Goal: Information Seeking & Learning: Learn about a topic

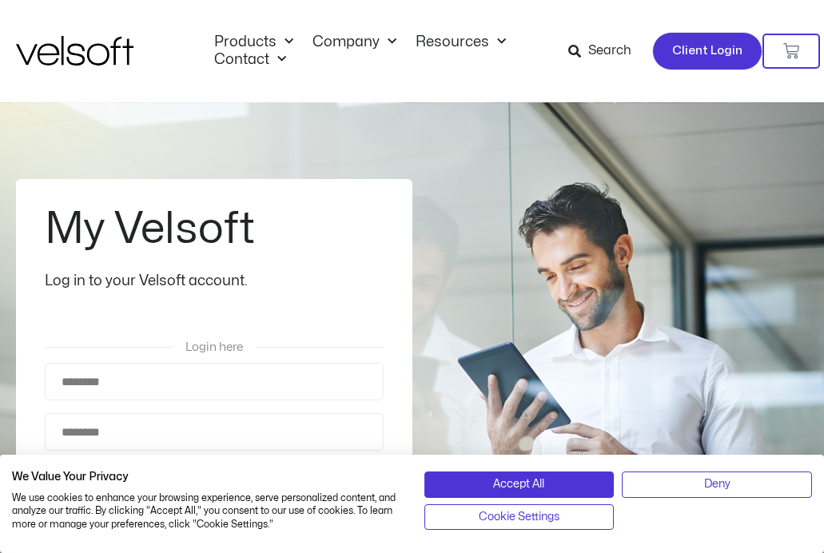
click at [678, 51] on span "Client Login" at bounding box center [707, 51] width 70 height 21
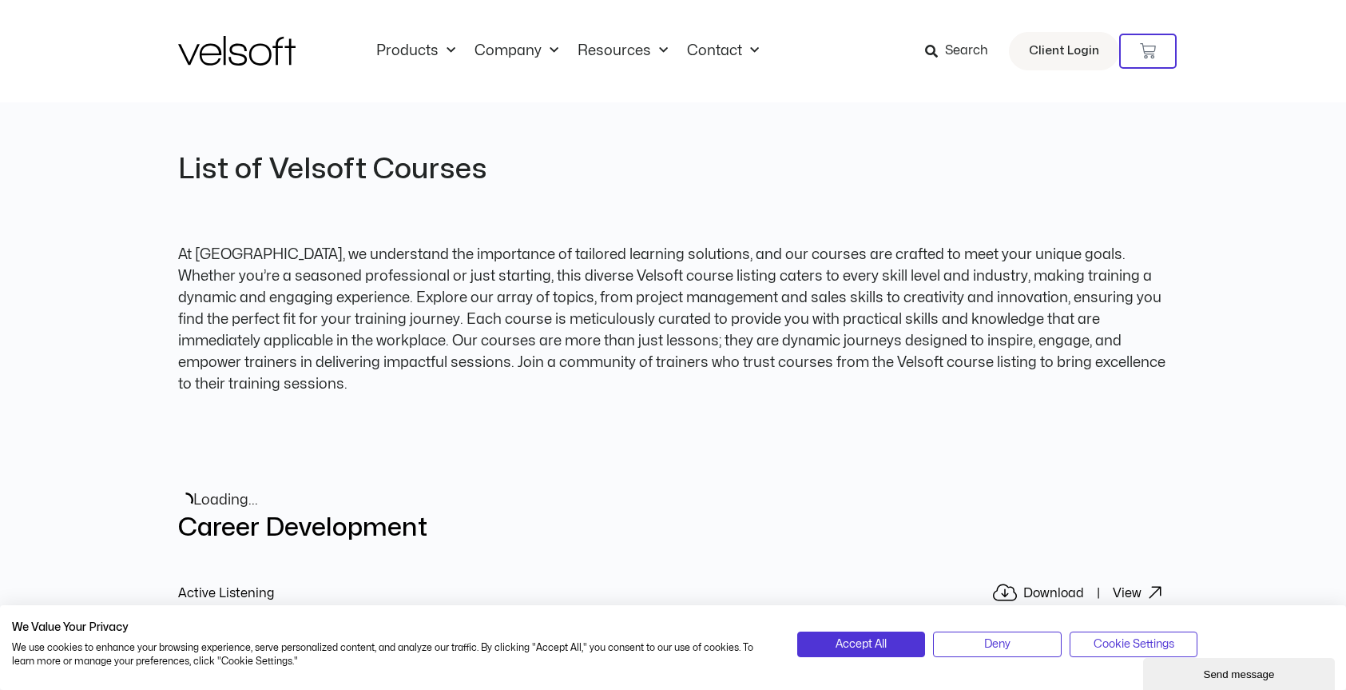
click at [978, 49] on span "Search" at bounding box center [966, 51] width 43 height 21
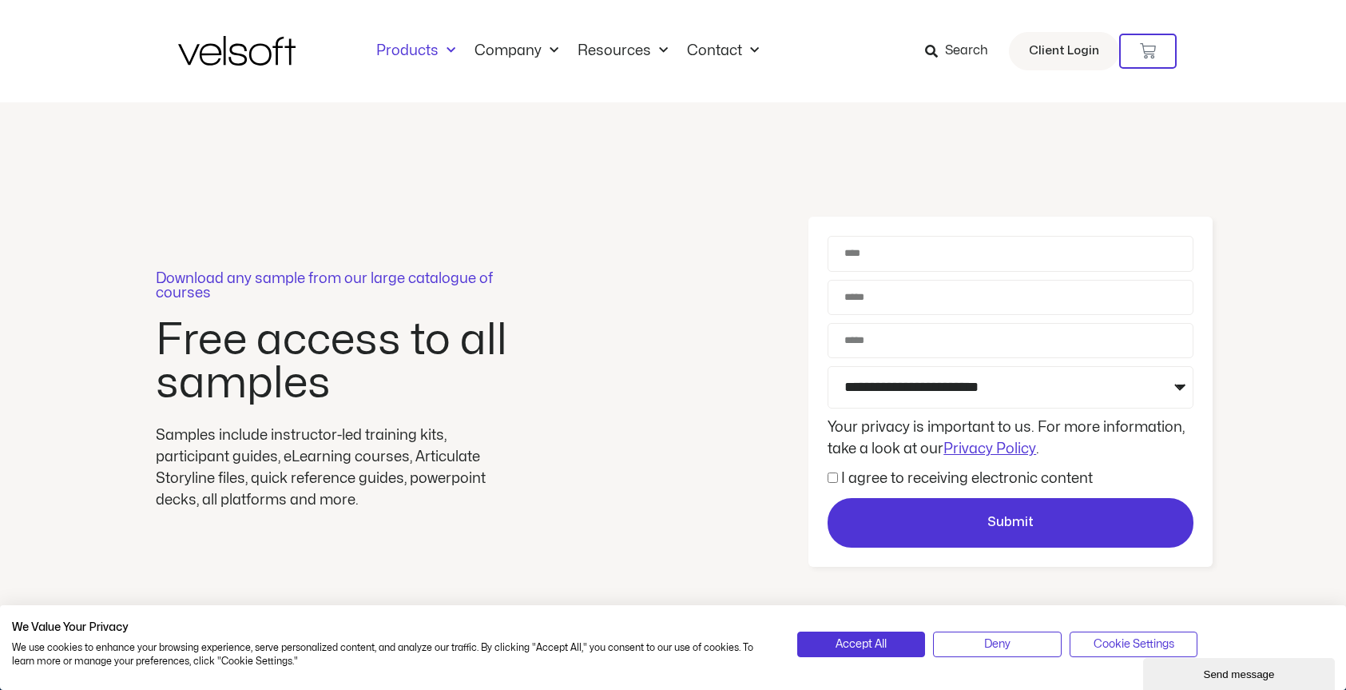
click at [395, 46] on link "Products" at bounding box center [416, 51] width 98 height 18
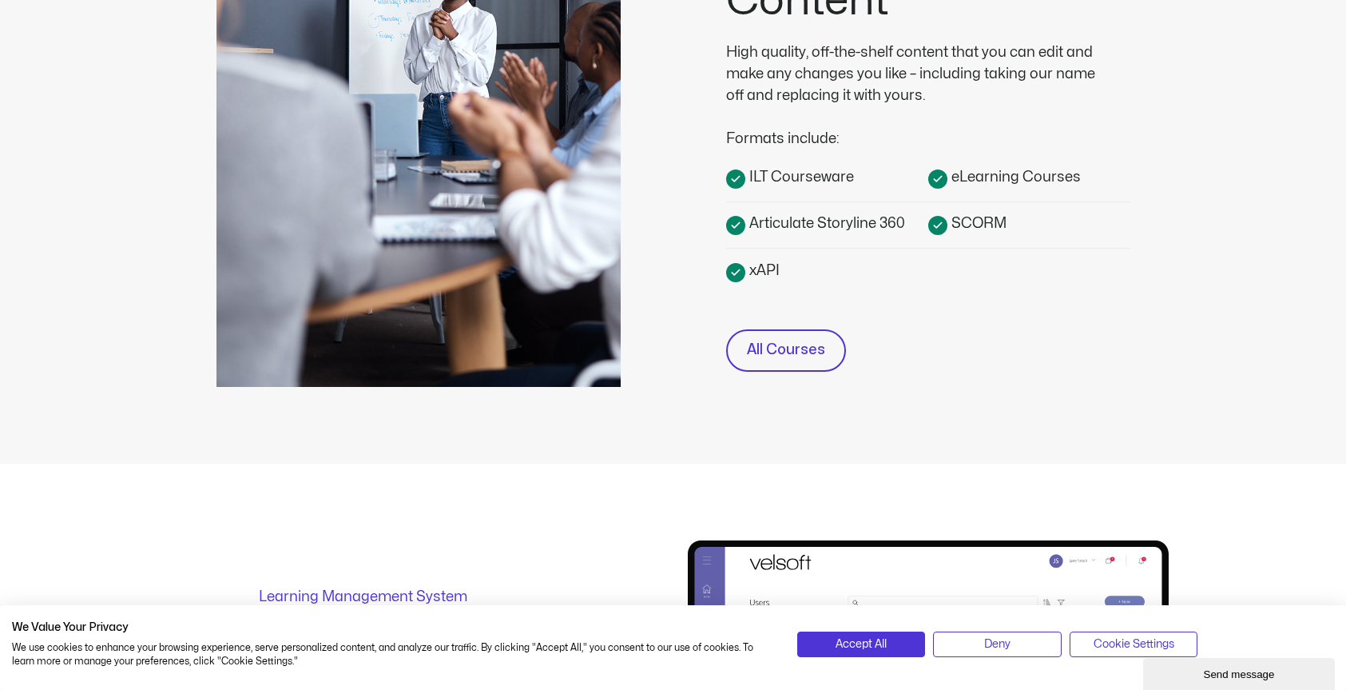
scroll to position [488, 0]
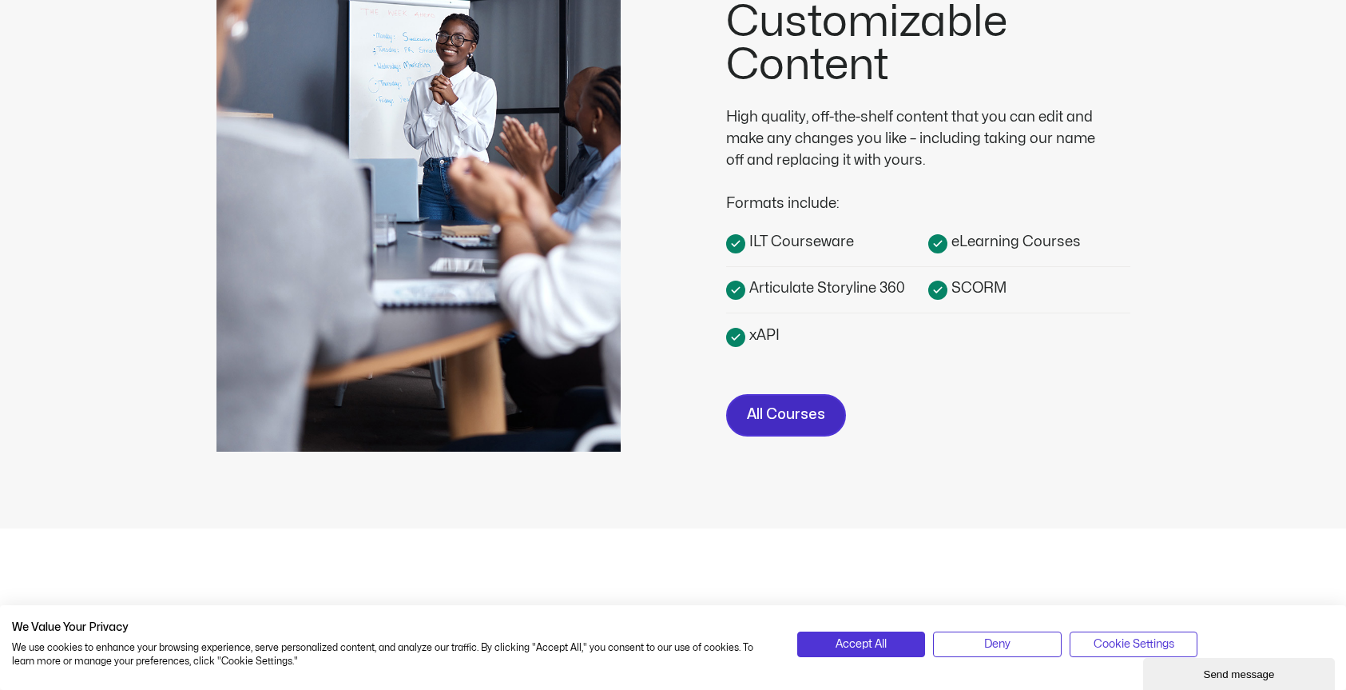
click at [821, 415] on span "All Courses" at bounding box center [786, 414] width 78 height 23
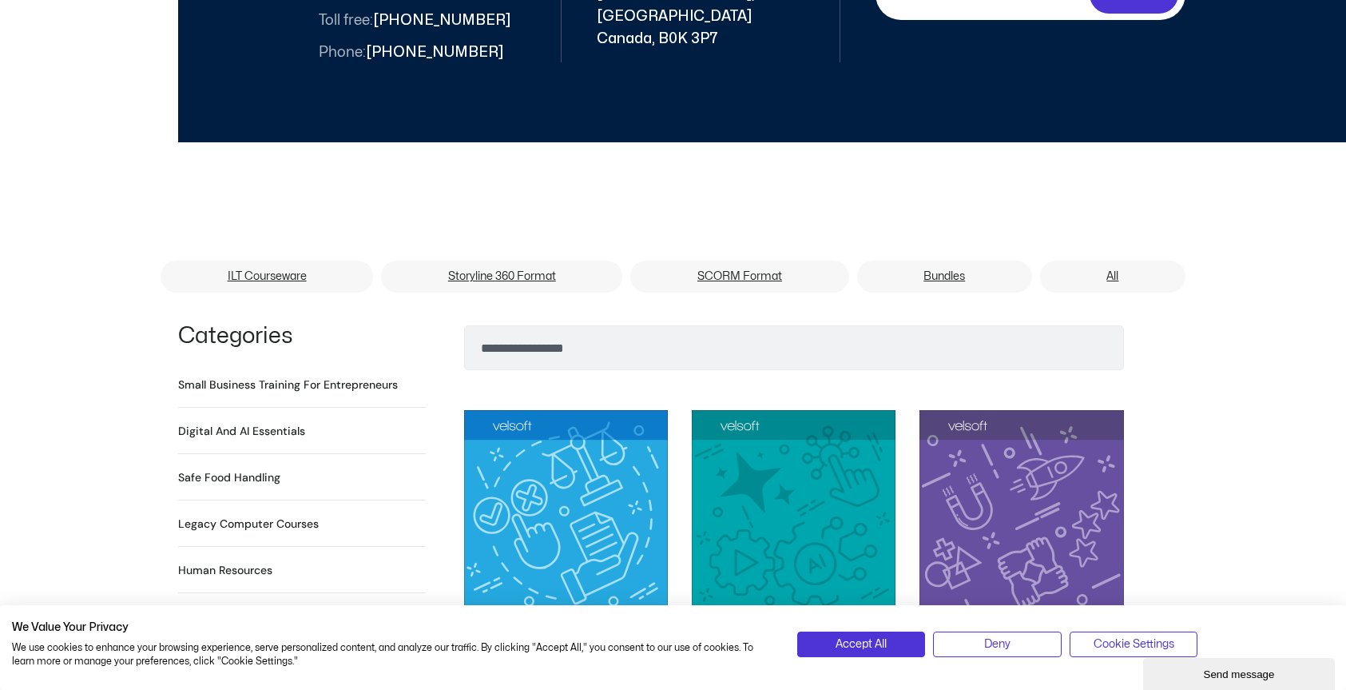
scroll to position [882, 0]
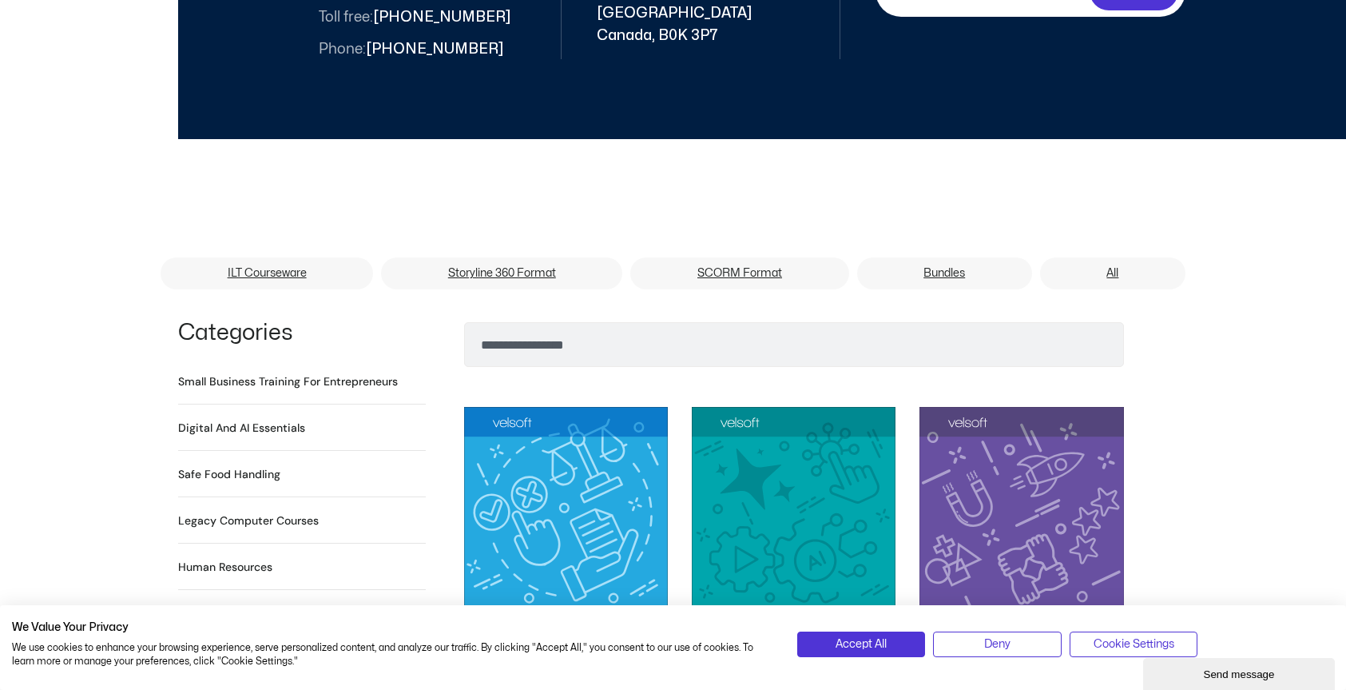
click at [260, 419] on h2 "Digital and AI Essentials 23 Products" at bounding box center [241, 427] width 127 height 17
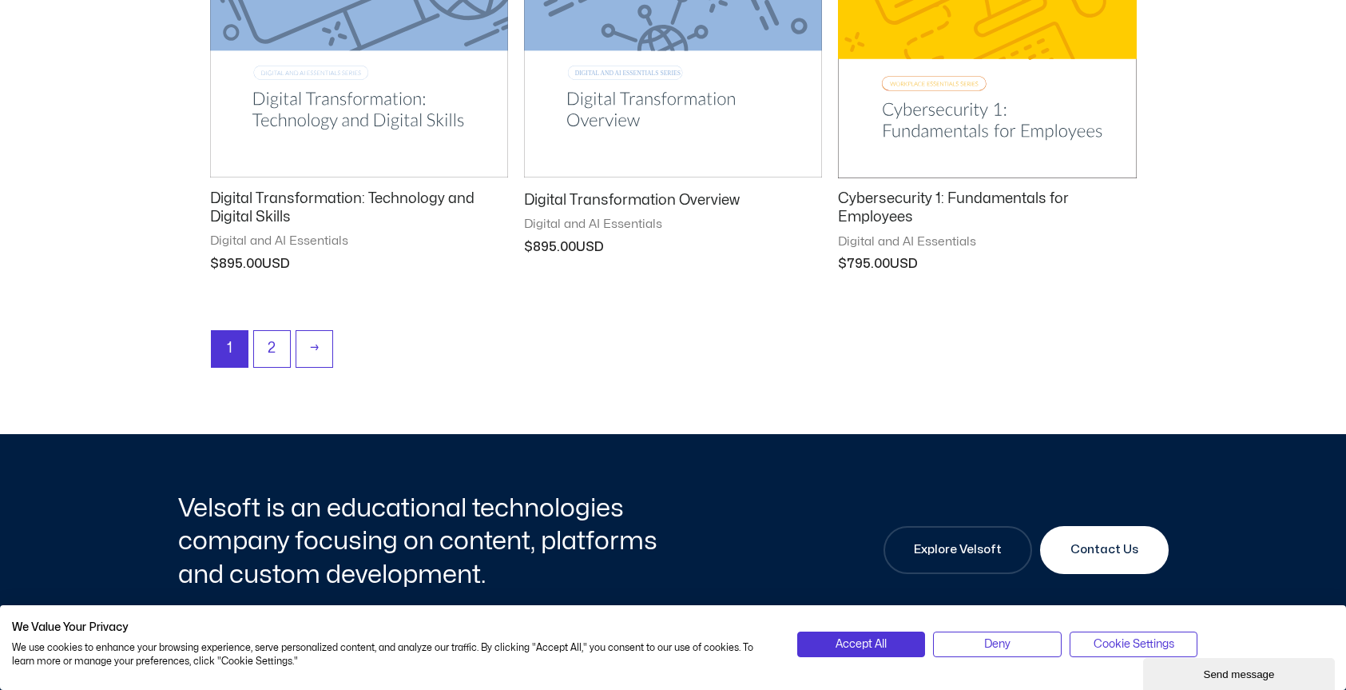
scroll to position [2205, 0]
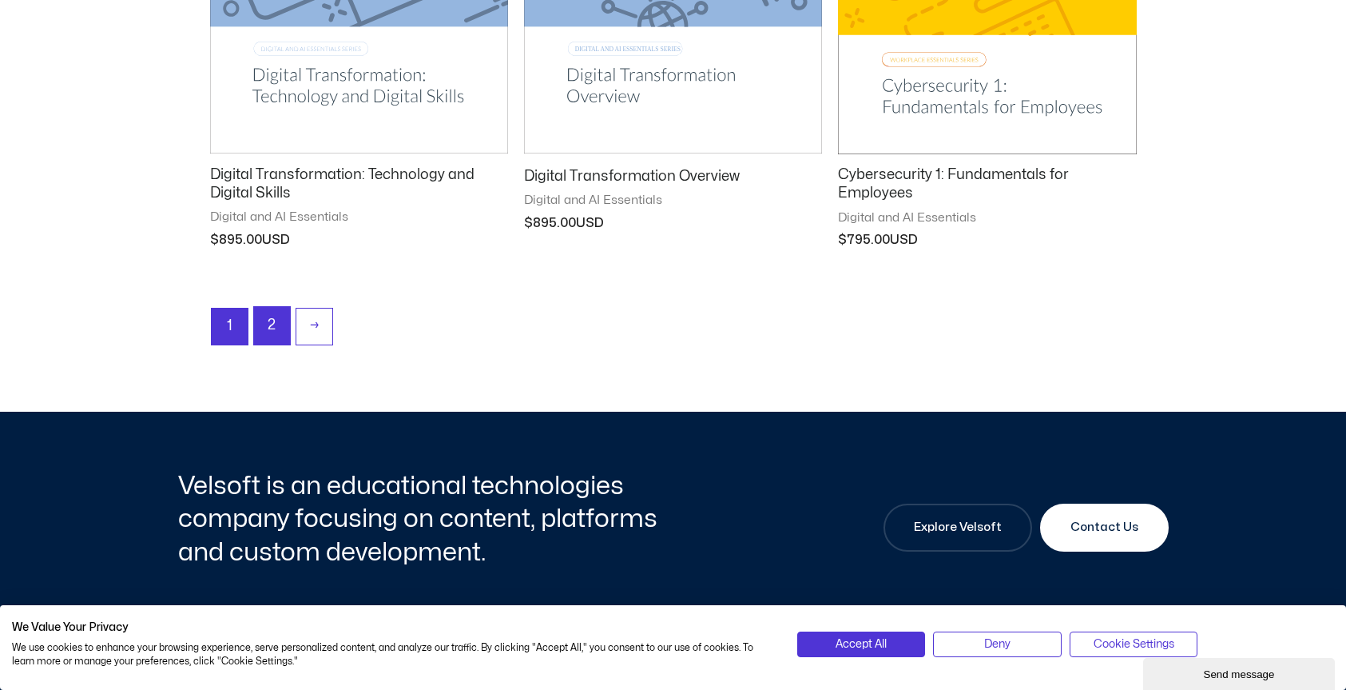
click at [284, 325] on link "2" at bounding box center [272, 326] width 36 height 38
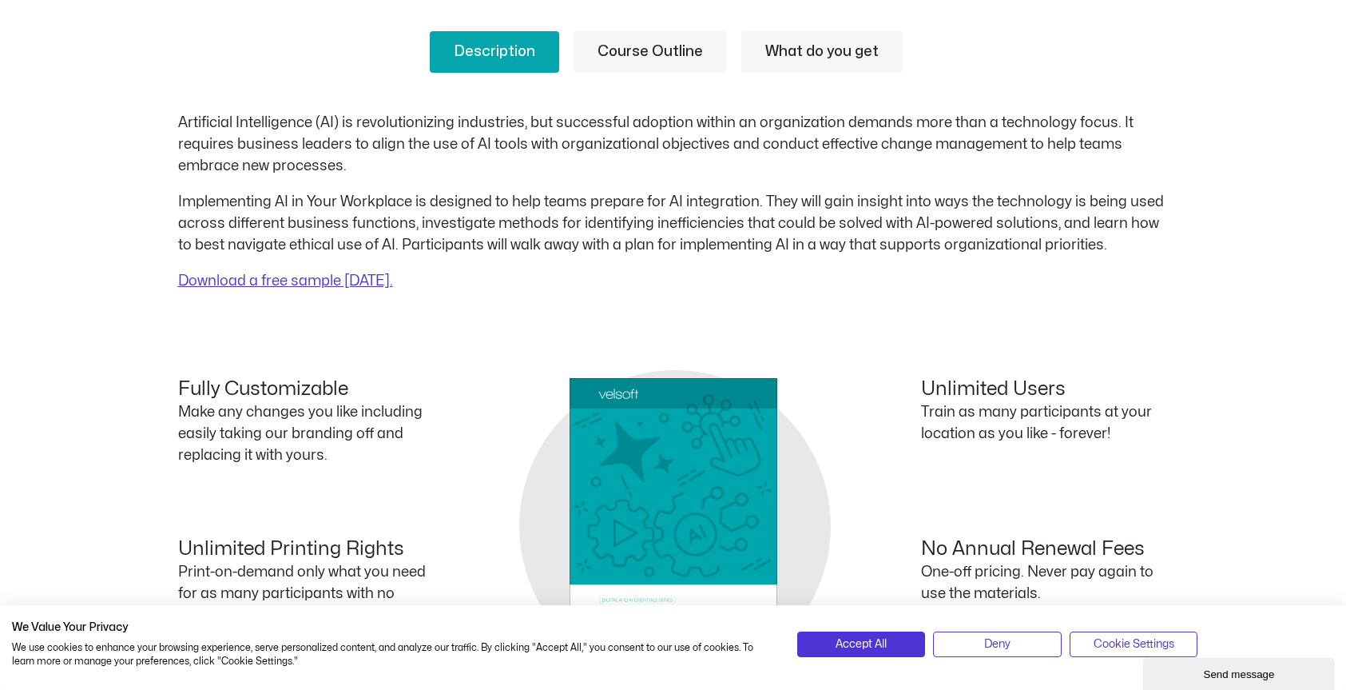
scroll to position [656, 0]
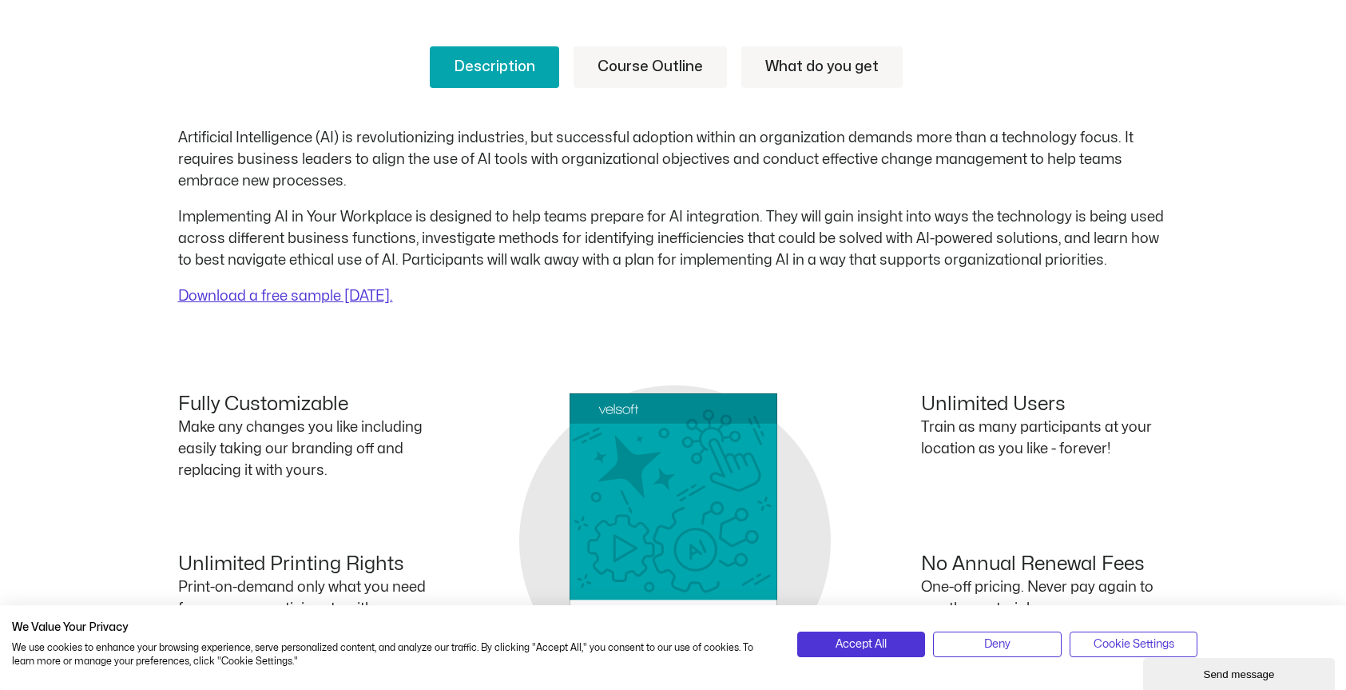
click at [688, 72] on link "Course Outline" at bounding box center [650, 67] width 153 height 42
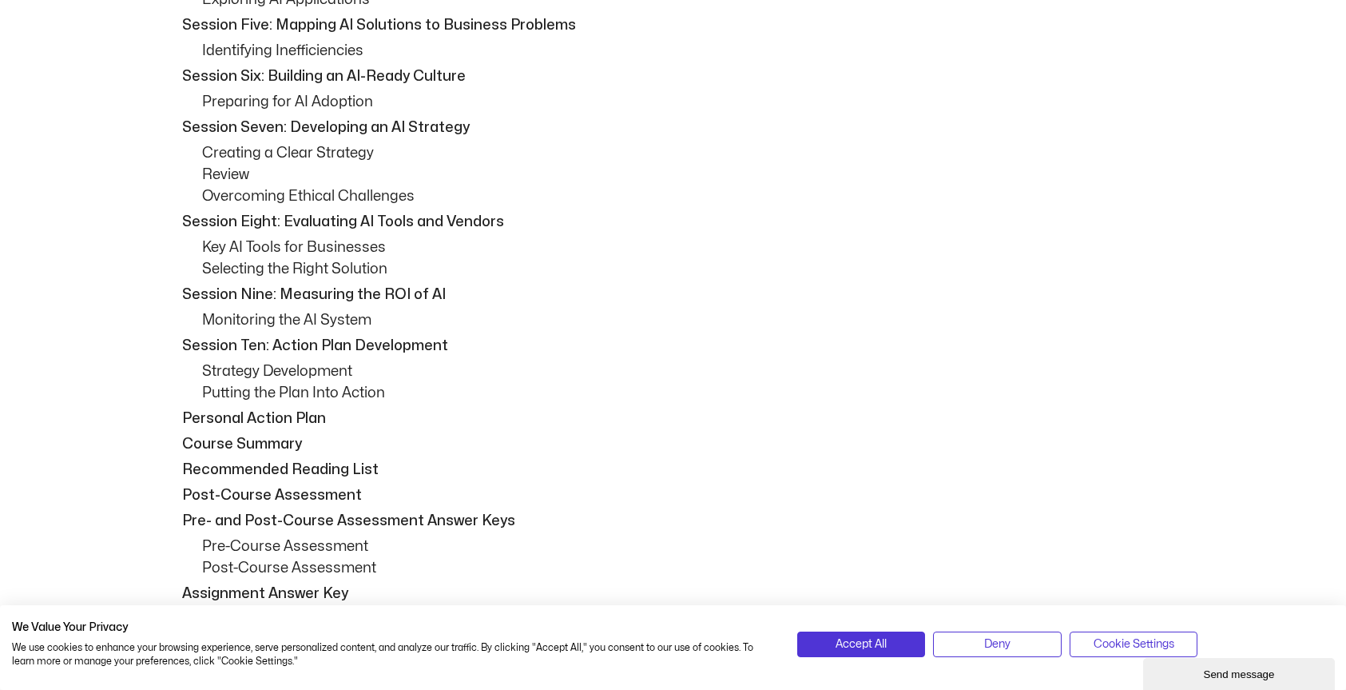
scroll to position [1048, 0]
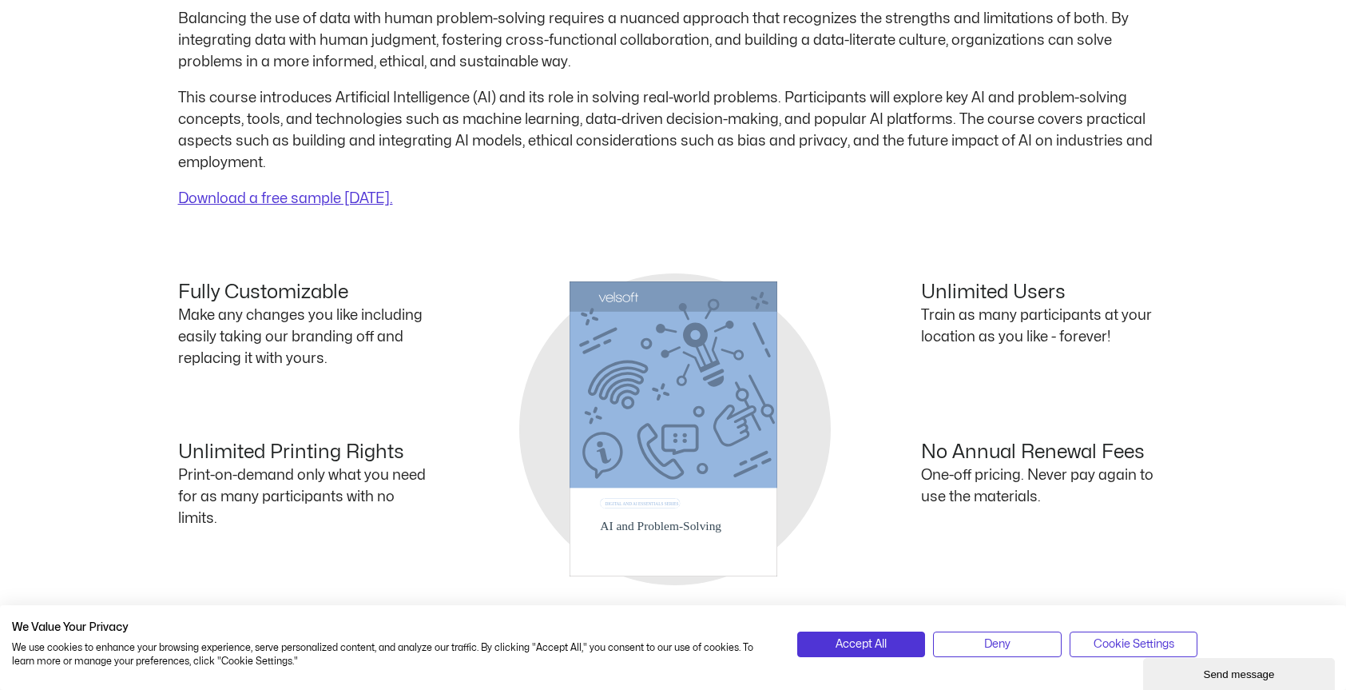
scroll to position [877, 0]
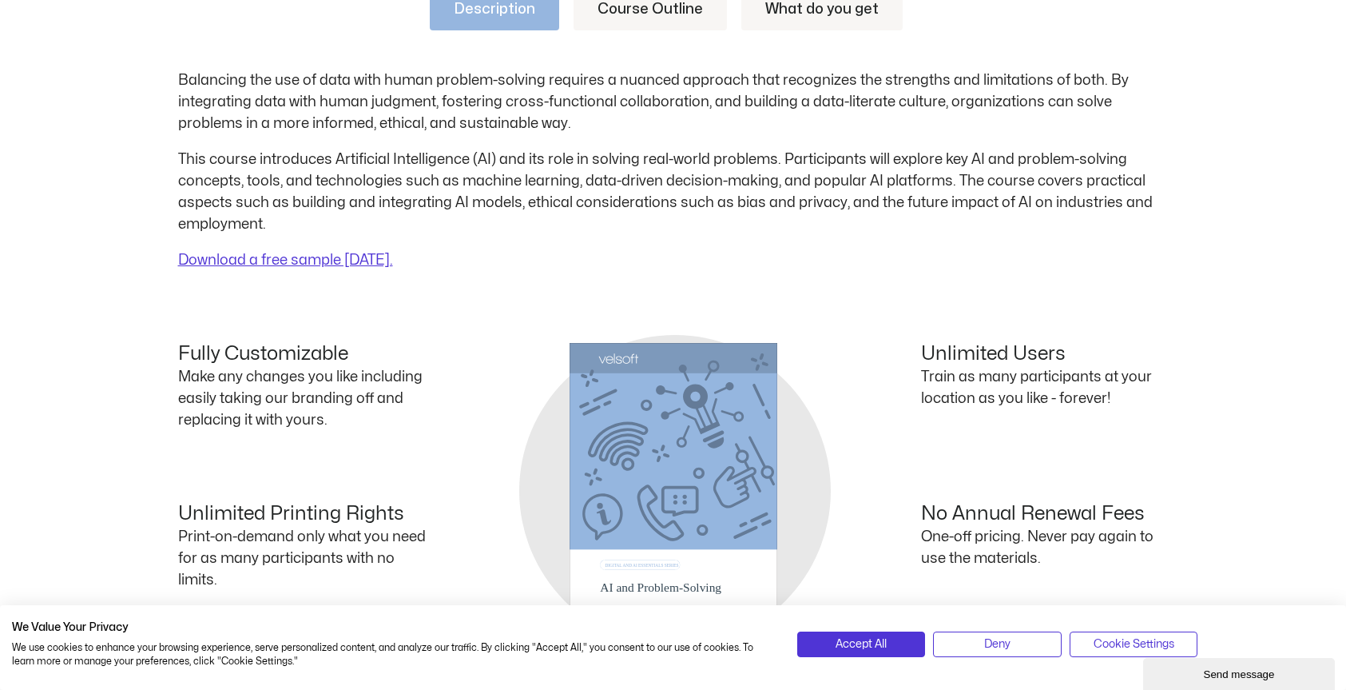
click at [659, 12] on link "Course Outline" at bounding box center [650, 10] width 153 height 42
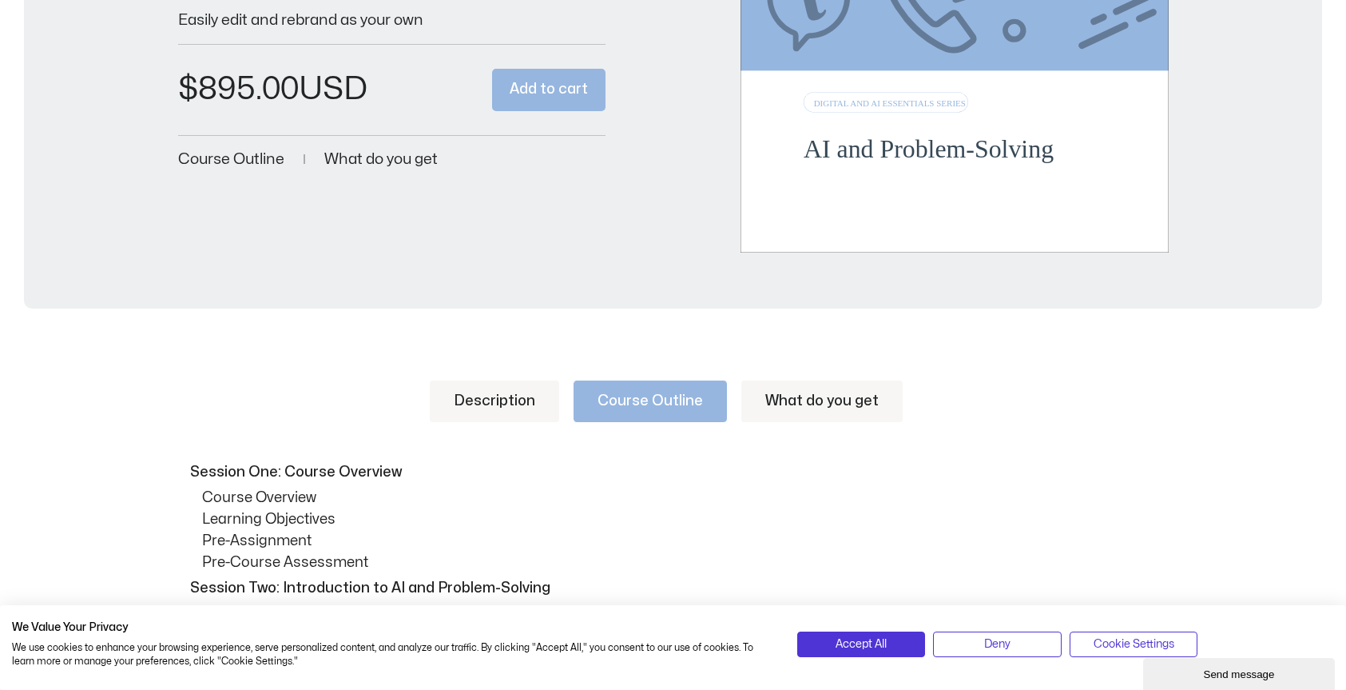
scroll to position [673, 0]
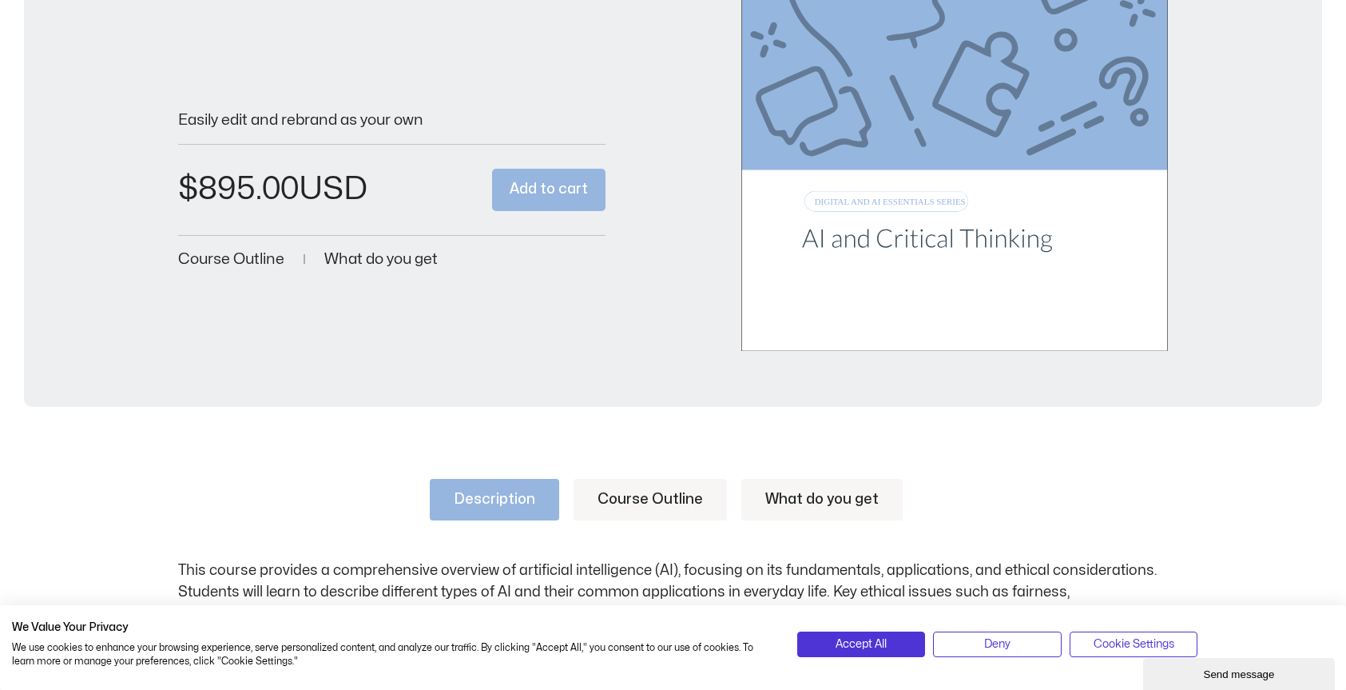
scroll to position [777, 0]
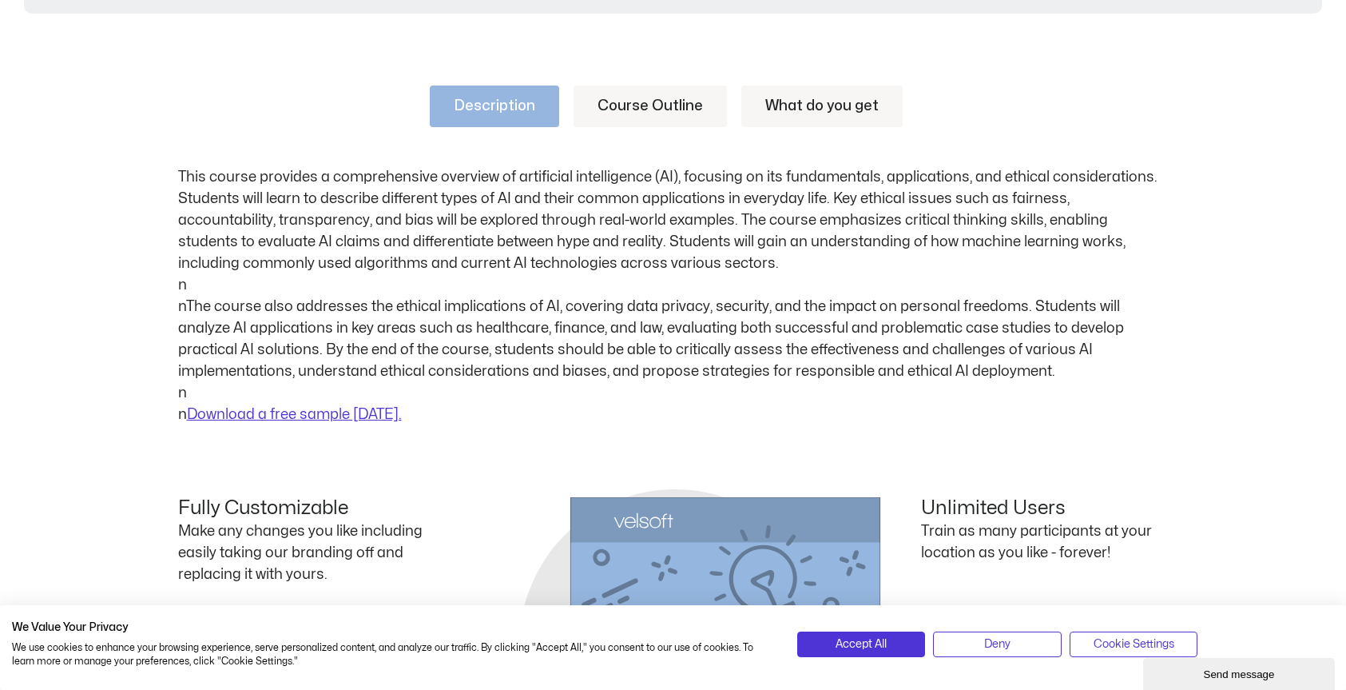
click at [679, 111] on link "Course Outline" at bounding box center [650, 106] width 153 height 42
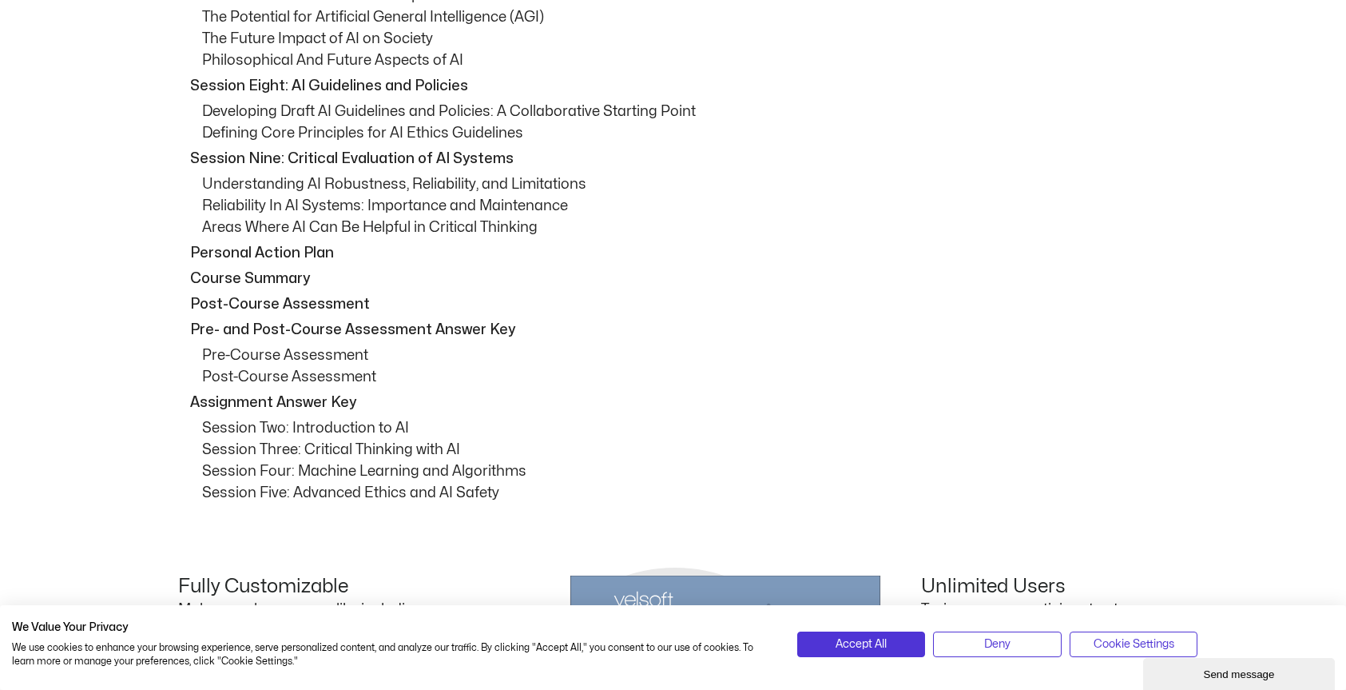
scroll to position [1542, 0]
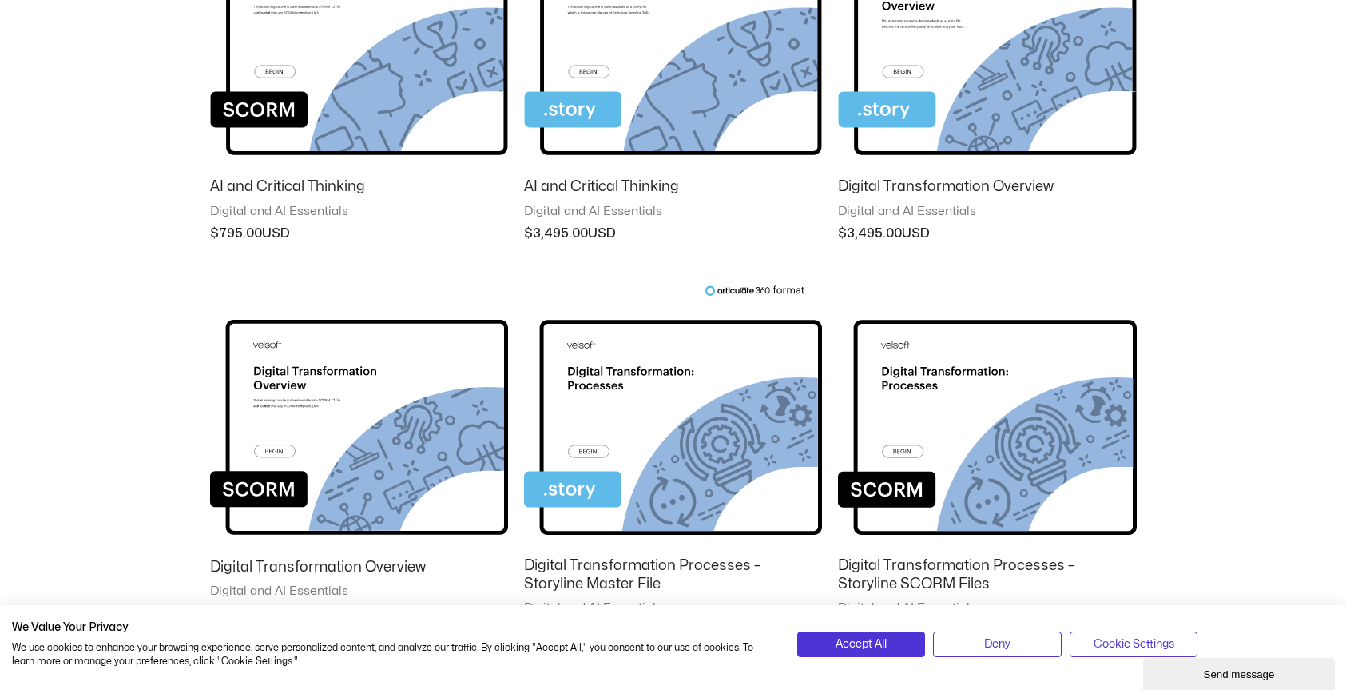
scroll to position [1449, 0]
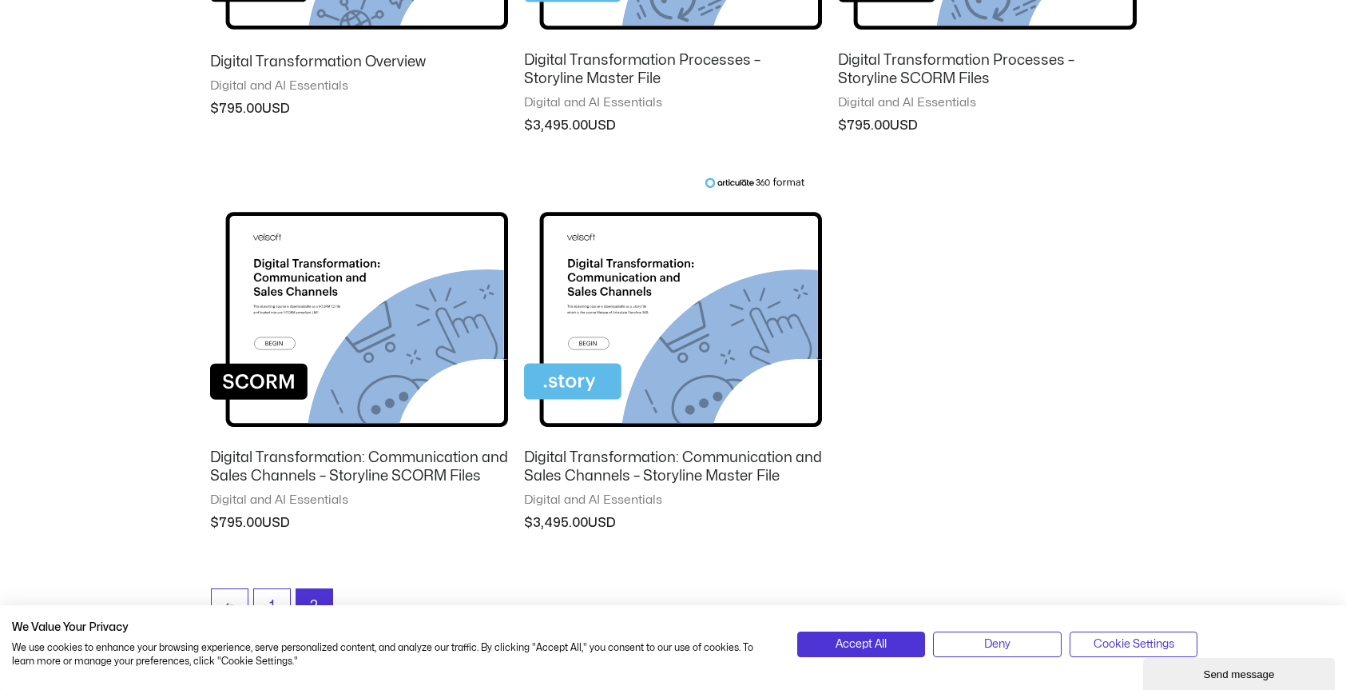
click at [269, 600] on div "| We Value Your Privacy We use cookies to enhance your browsing experience, ser…" at bounding box center [673, 638] width 1346 height 104
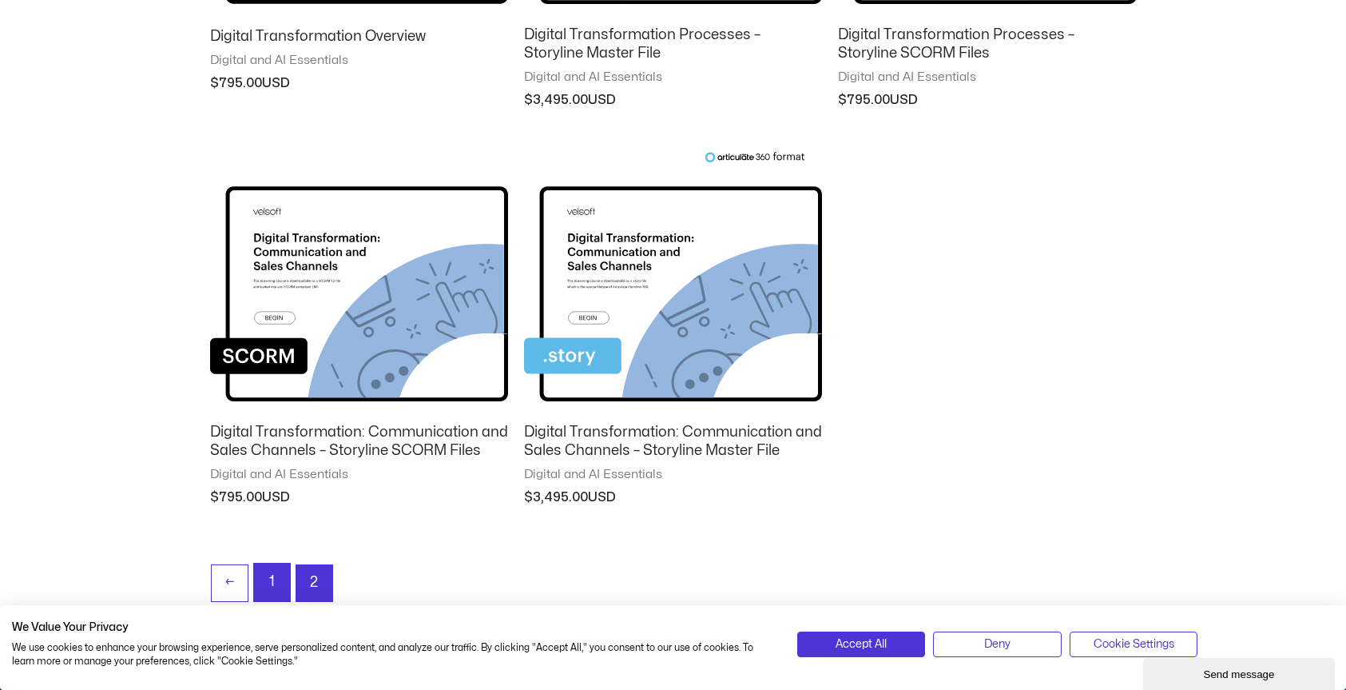
click at [271, 576] on link "1" at bounding box center [272, 582] width 36 height 38
